Goal: Find contact information: Find contact information

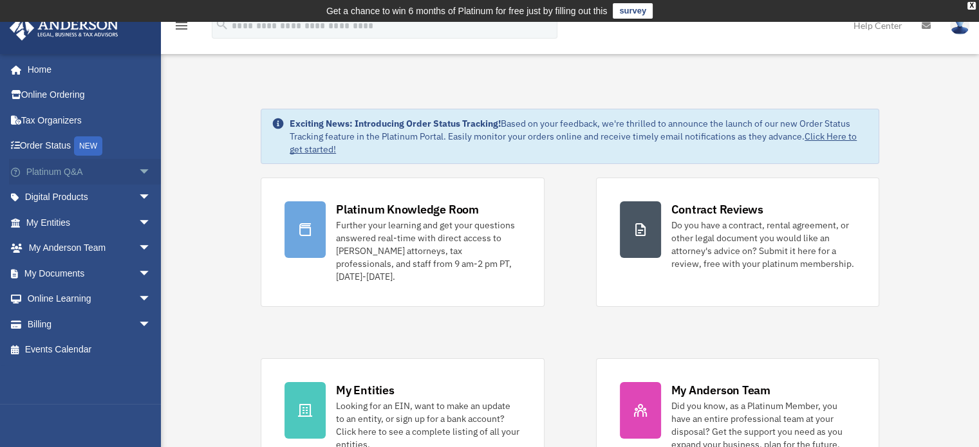
click at [138, 173] on span "arrow_drop_down" at bounding box center [151, 172] width 26 height 26
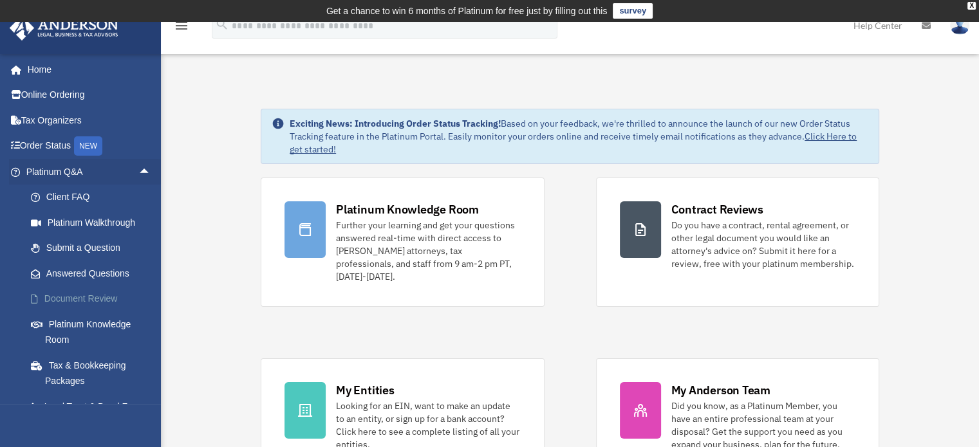
click at [80, 295] on link "Document Review" at bounding box center [94, 299] width 153 height 26
click at [67, 297] on link "Document Review" at bounding box center [94, 299] width 153 height 26
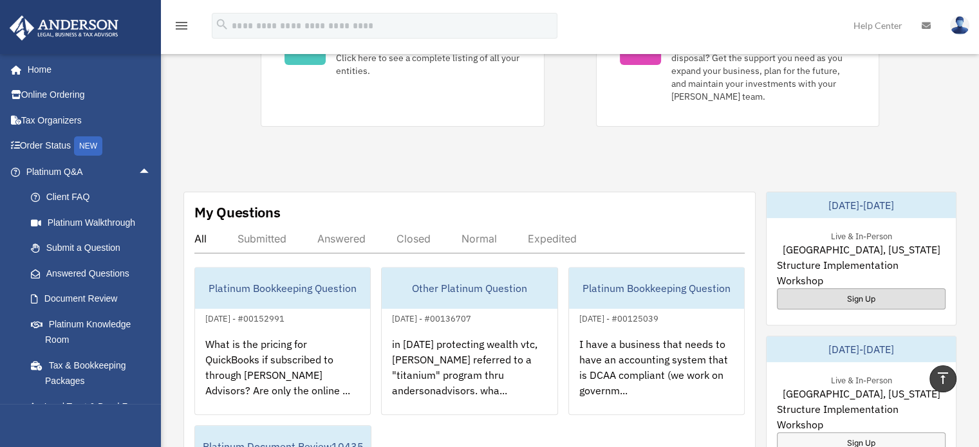
scroll to position [386, 0]
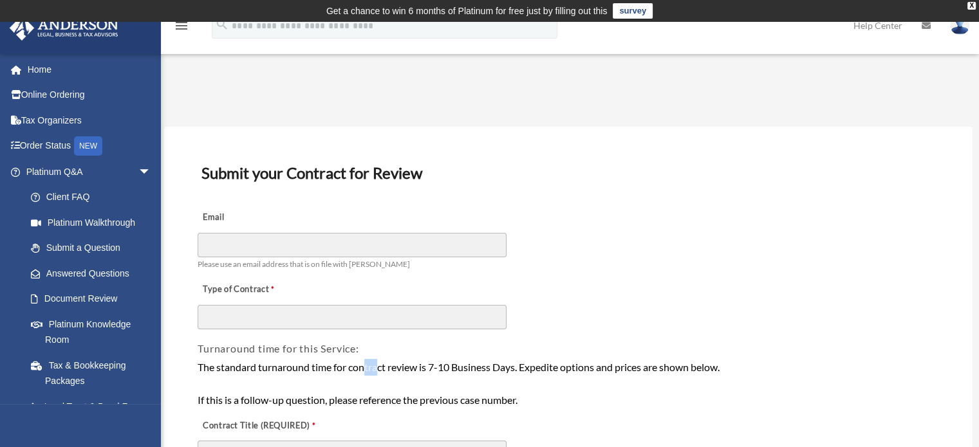
drag, startPoint x: 380, startPoint y: 362, endPoint x: 366, endPoint y: 357, distance: 15.1
click at [366, 358] on div "The standard turnaround time for contract review is 7-10 Business Days. Expedit…" at bounding box center [568, 384] width 744 height 52
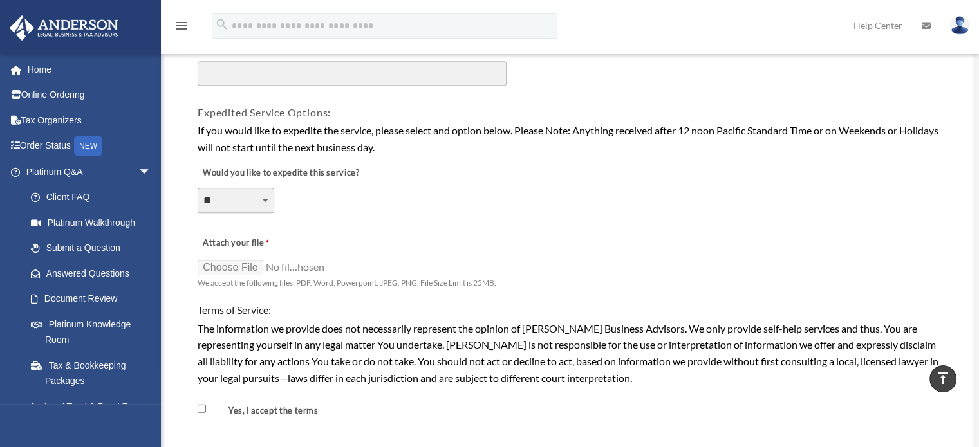
scroll to position [966, 0]
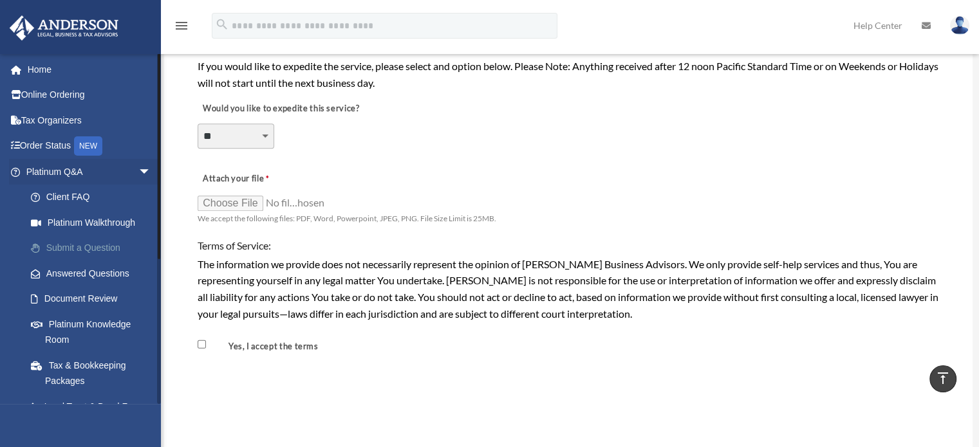
click at [95, 246] on link "Submit a Question" at bounding box center [94, 249] width 153 height 26
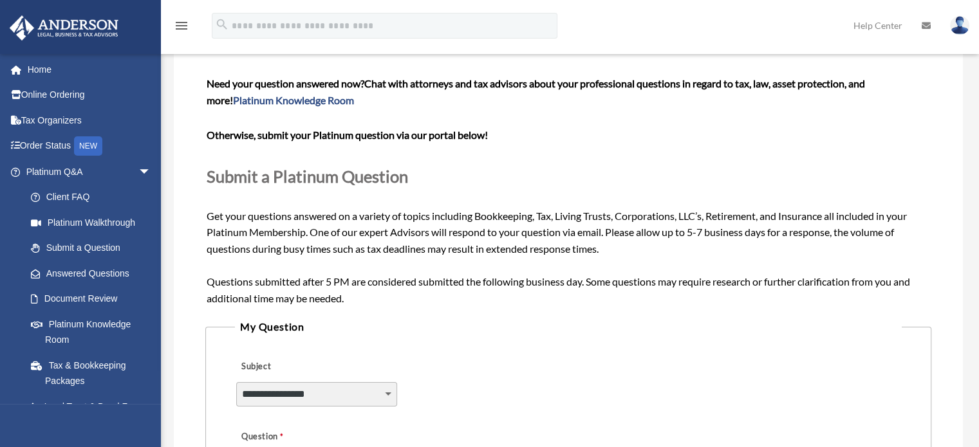
scroll to position [207, 0]
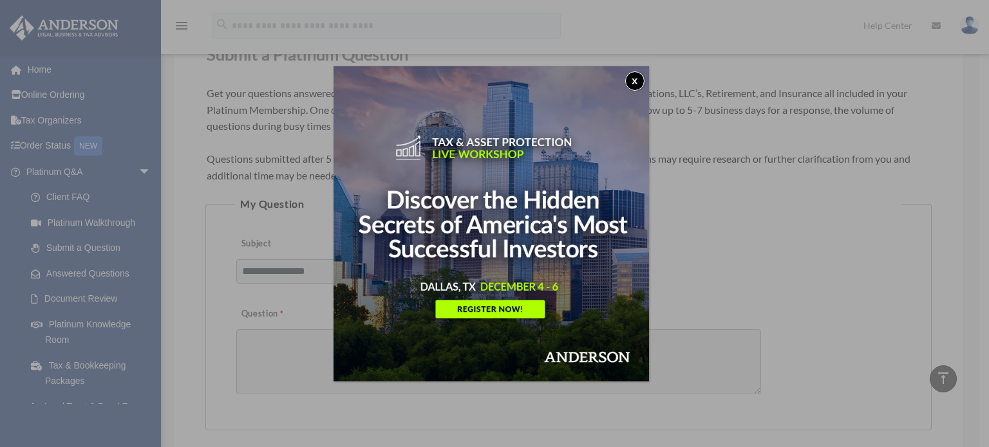
click at [640, 80] on button "x" at bounding box center [634, 80] width 19 height 19
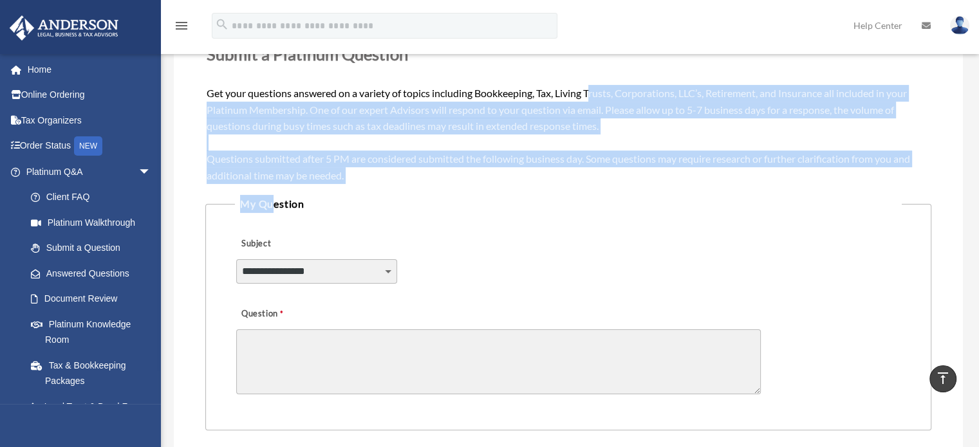
drag, startPoint x: 592, startPoint y: 90, endPoint x: 324, endPoint y: 253, distance: 314.0
click at [272, 201] on form "**********" at bounding box center [568, 292] width 726 height 682
click at [384, 270] on select "**********" at bounding box center [316, 271] width 161 height 24
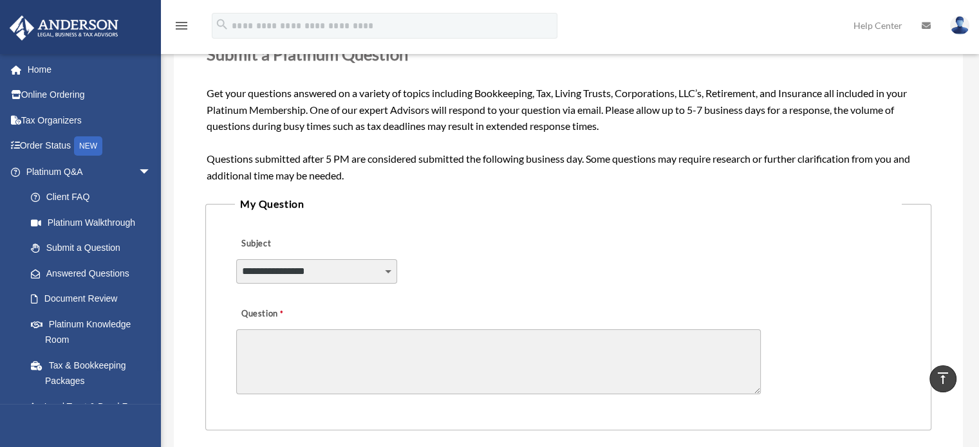
click at [611, 255] on div "**********" at bounding box center [568, 263] width 667 height 70
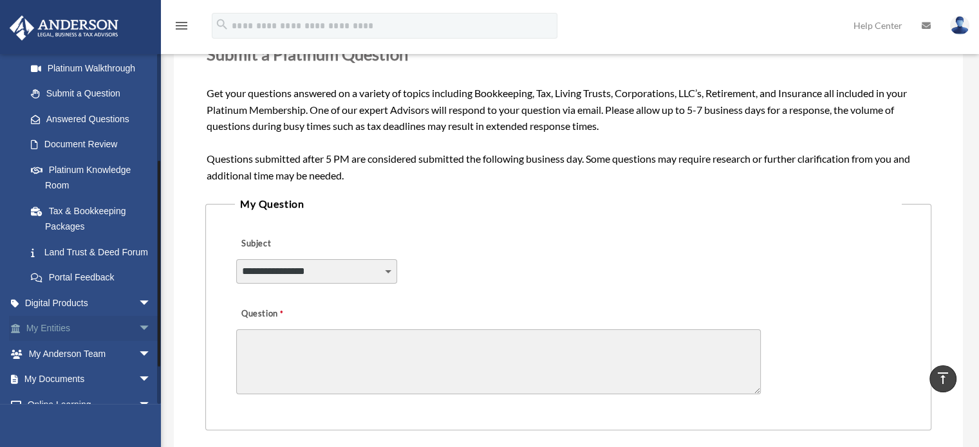
scroll to position [193, 0]
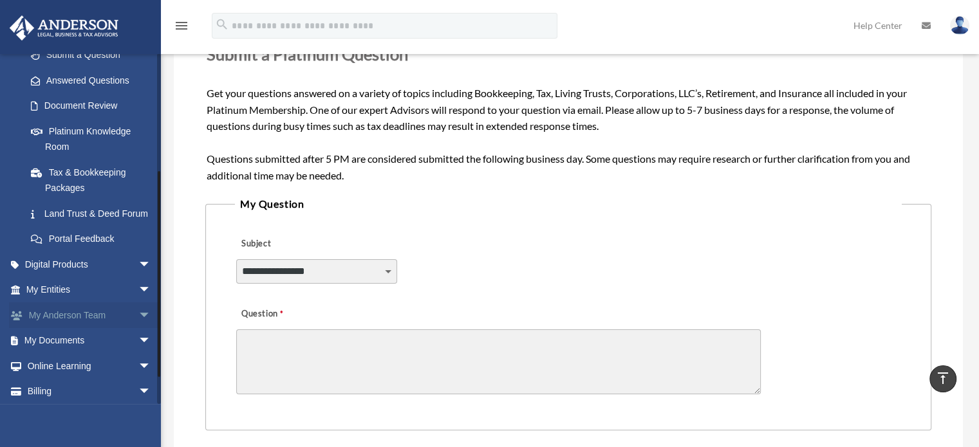
click at [78, 328] on link "My Anderson Team arrow_drop_down" at bounding box center [90, 316] width 162 height 26
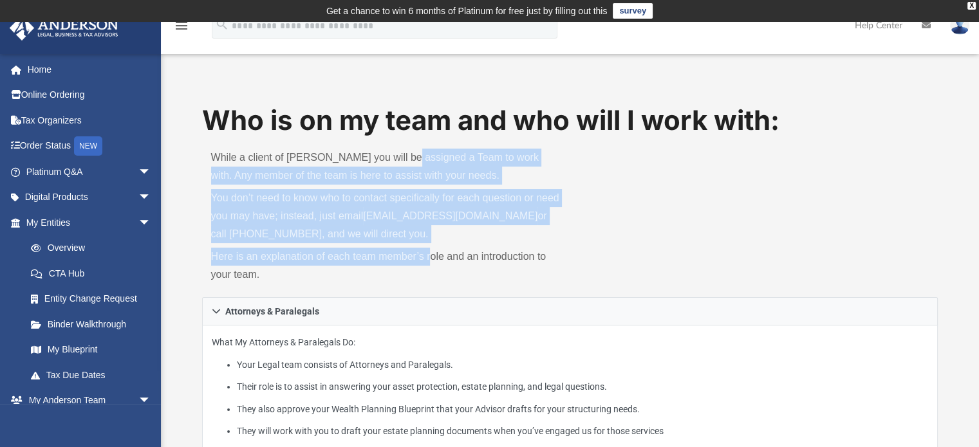
drag, startPoint x: 403, startPoint y: 143, endPoint x: 431, endPoint y: 254, distance: 114.9
click at [431, 254] on div "While a client of [PERSON_NAME] you will be assigned a Team to work with. Any m…" at bounding box center [386, 219] width 368 height 158
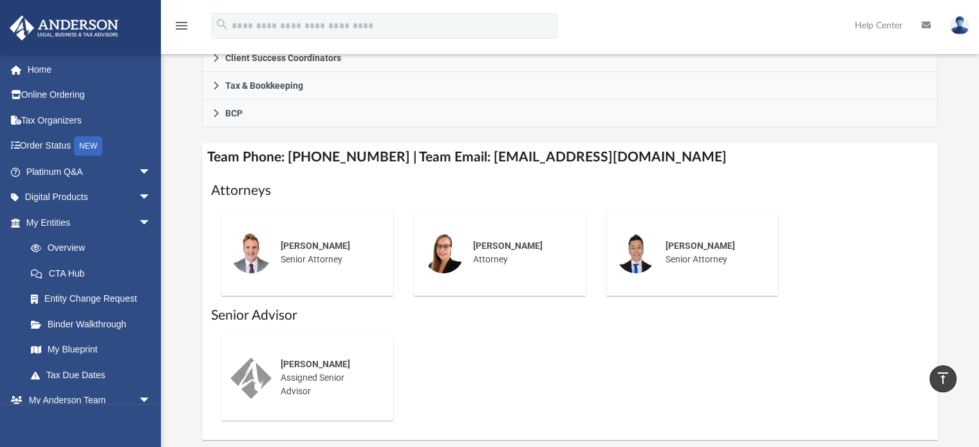
scroll to position [451, 0]
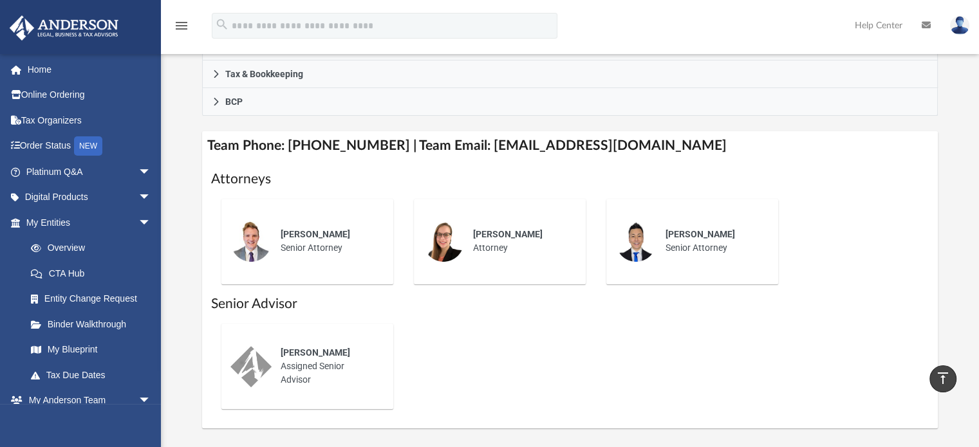
click at [367, 138] on h4 "Team Phone: [PHONE_NUMBER] | Team Email: [EMAIL_ADDRESS][DOMAIN_NAME]" at bounding box center [570, 145] width 736 height 29
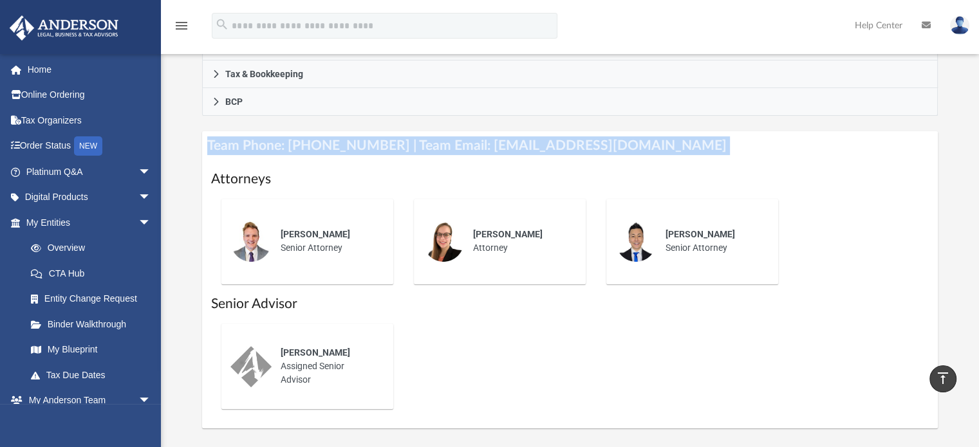
click at [367, 138] on h4 "Team Phone: [PHONE_NUMBER] | Team Email: [EMAIL_ADDRESS][DOMAIN_NAME]" at bounding box center [570, 145] width 736 height 29
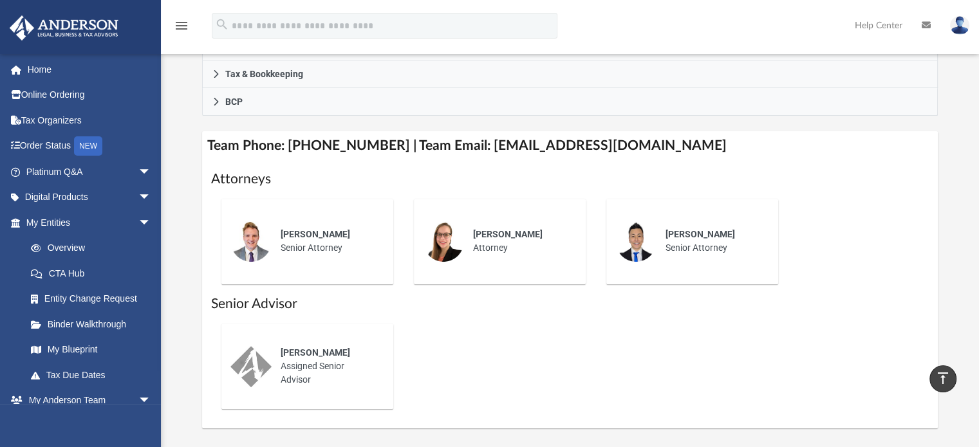
click at [306, 176] on h1 "Attorneys" at bounding box center [570, 179] width 718 height 19
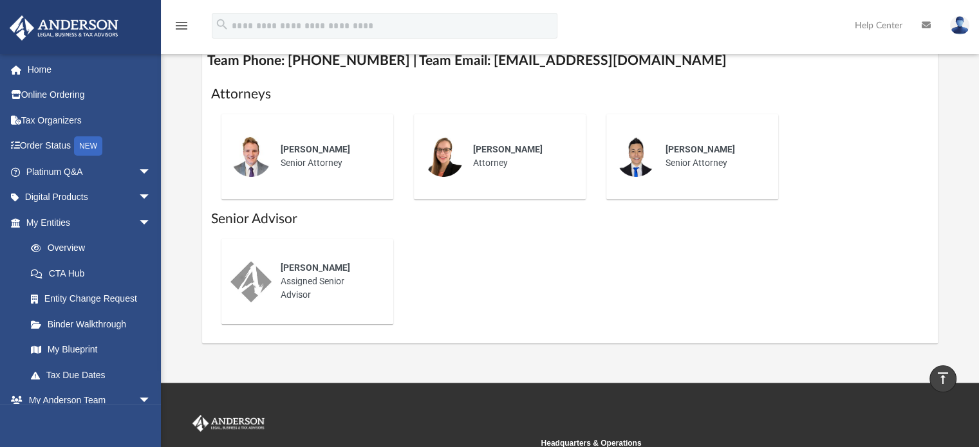
scroll to position [443, 0]
